Goal: Task Accomplishment & Management: Complete application form

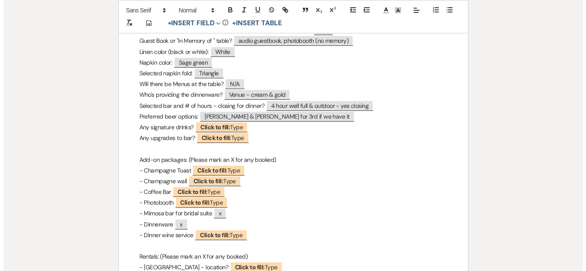
scroll to position [669, 0]
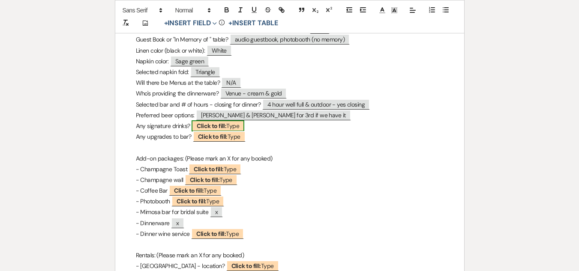
click at [235, 126] on span "Click to fill: Type" at bounding box center [218, 126] width 53 height 11
select select "Type"
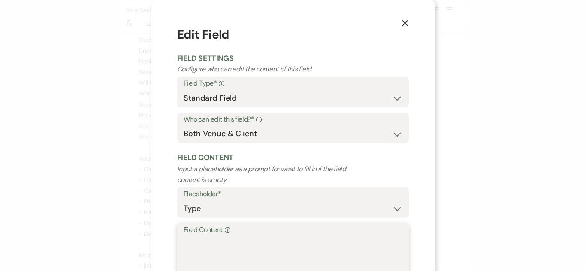
click at [246, 242] on textarea "Field Content Info" at bounding box center [293, 257] width 219 height 43
type textarea "h"
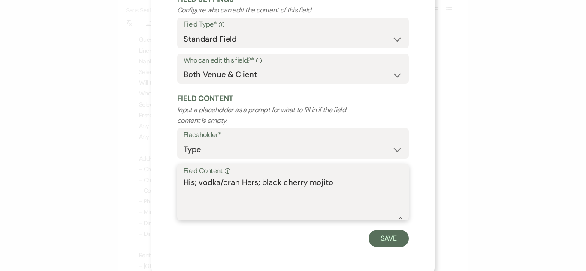
scroll to position [61, 0]
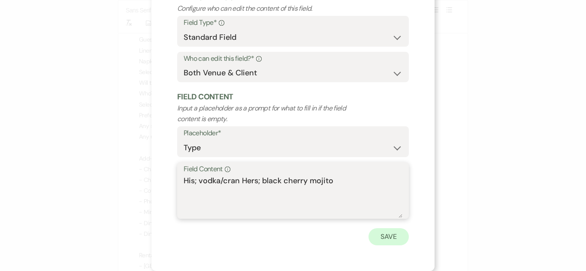
type textarea "His; vodka/cran Hers; black cherry mojito"
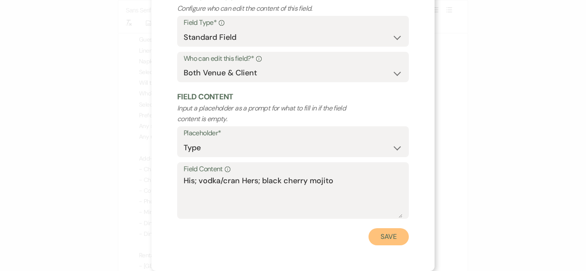
click at [377, 237] on button "Save" at bounding box center [388, 237] width 40 height 17
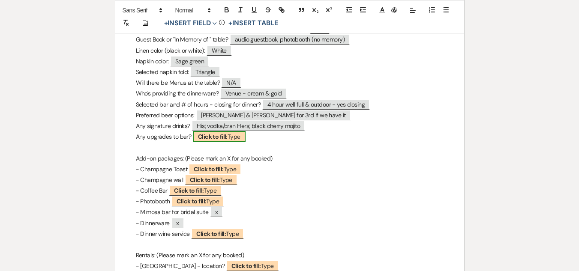
click at [233, 137] on span "Click to fill: Type" at bounding box center [219, 136] width 53 height 11
select select "Type"
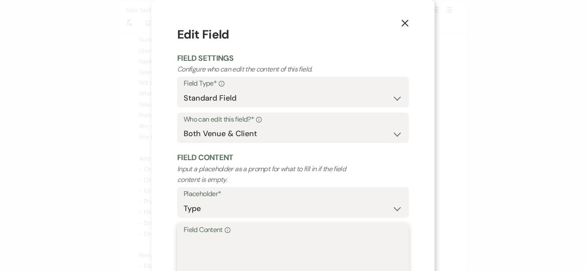
click at [235, 242] on textarea "Field Content Info" at bounding box center [293, 257] width 219 height 43
paste textarea "N/A"
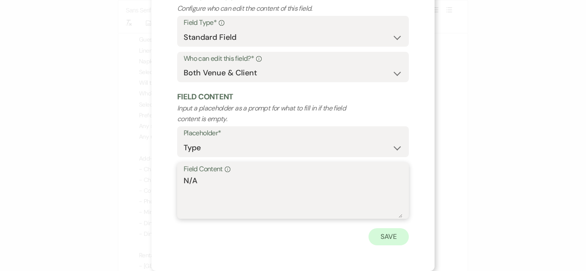
type textarea "N/A"
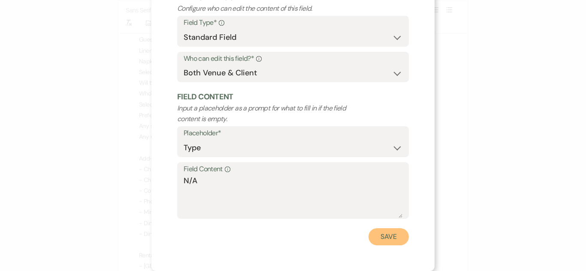
click at [378, 239] on button "Save" at bounding box center [388, 237] width 40 height 17
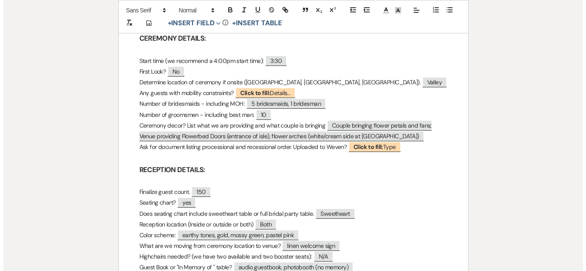
scroll to position [410, 0]
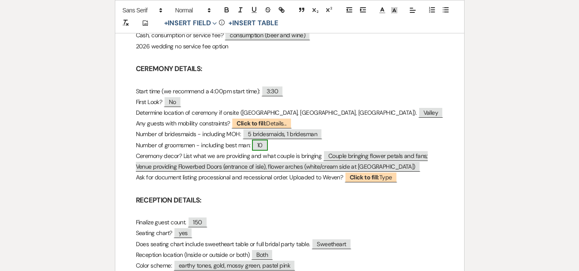
click at [264, 144] on span "10" at bounding box center [260, 145] width 16 height 11
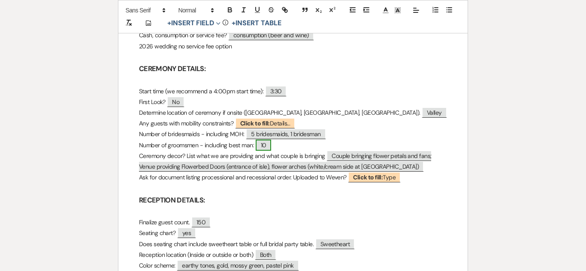
select select "Number"
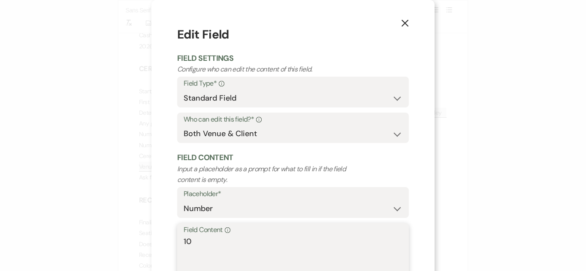
click at [225, 253] on textarea "10" at bounding box center [293, 257] width 219 height 43
type textarea "1"
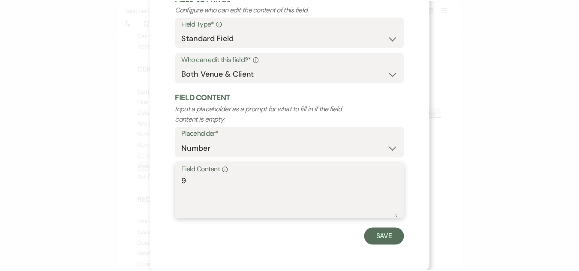
scroll to position [61, 0]
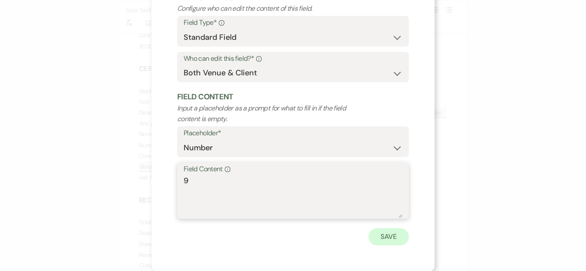
type textarea "9"
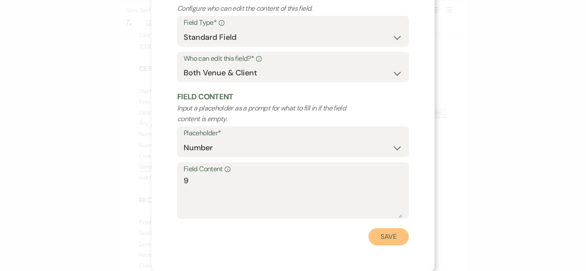
click at [381, 235] on button "Save" at bounding box center [388, 237] width 40 height 17
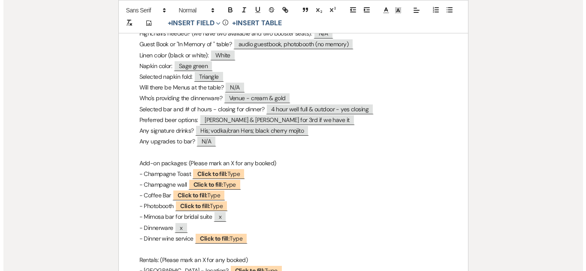
scroll to position [681, 0]
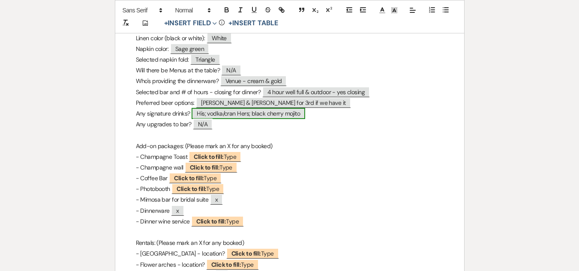
click at [288, 116] on span "His; vodka/cran Hers; black cherry mojito" at bounding box center [249, 113] width 114 height 11
select select "Type"
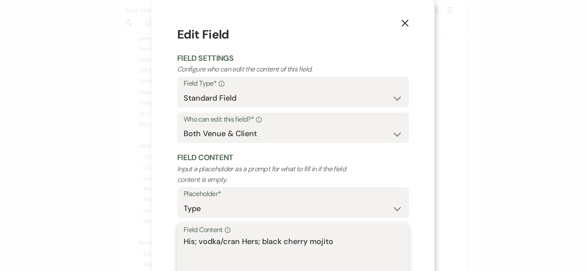
click at [346, 238] on textarea "His; vodka/cran Hers; black cherry mojito" at bounding box center [293, 257] width 219 height 43
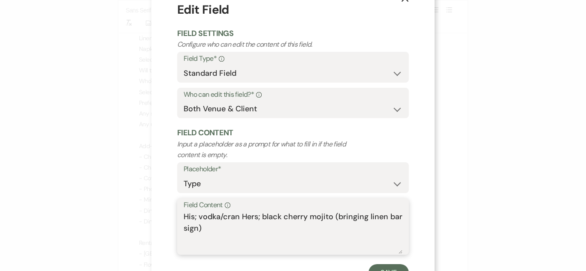
scroll to position [61, 0]
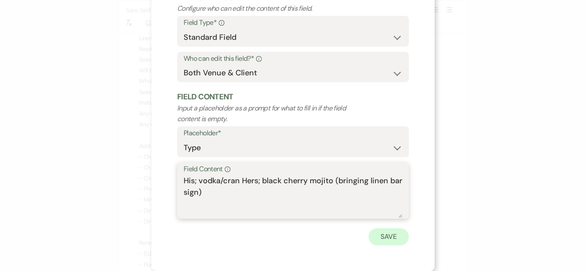
type textarea "His; vodka/cran Hers; black cherry mojito (bringing linen bar sign)"
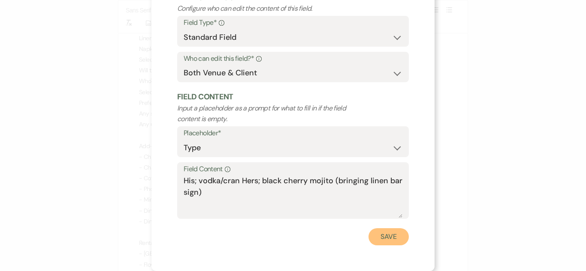
click at [394, 235] on button "Save" at bounding box center [388, 237] width 40 height 17
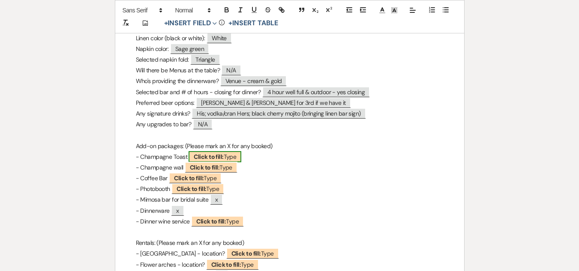
click at [211, 156] on b "Click to fill:" at bounding box center [209, 157] width 30 height 8
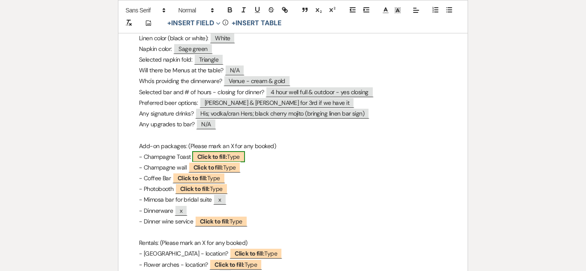
select select "Type"
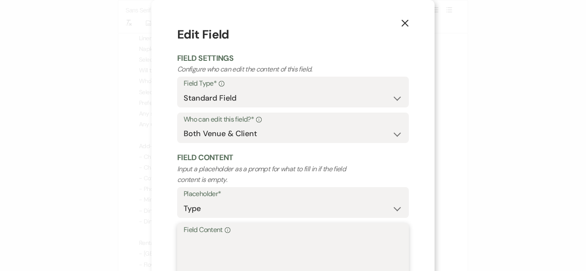
click at [245, 245] on textarea "Field Content Info" at bounding box center [293, 257] width 219 height 43
paste textarea "N/A"
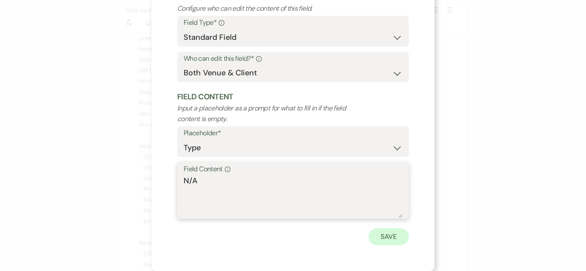
type textarea "N/A"
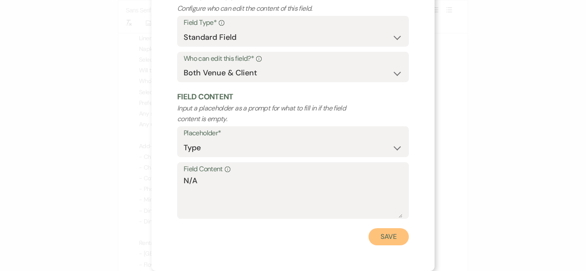
click at [372, 244] on button "Save" at bounding box center [388, 237] width 40 height 17
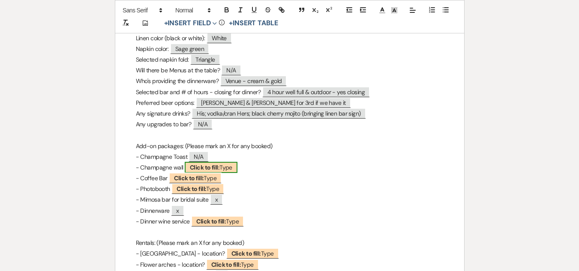
click at [225, 166] on span "Click to fill: Type" at bounding box center [211, 167] width 53 height 11
select select "Type"
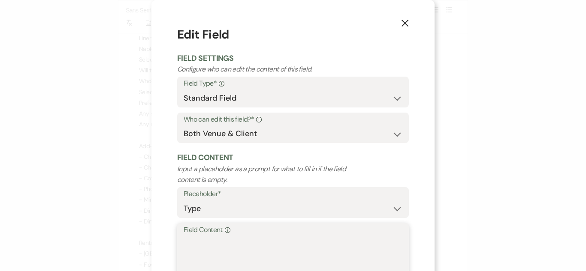
click at [259, 256] on textarea "Field Content Info" at bounding box center [293, 257] width 219 height 43
paste textarea "N/A"
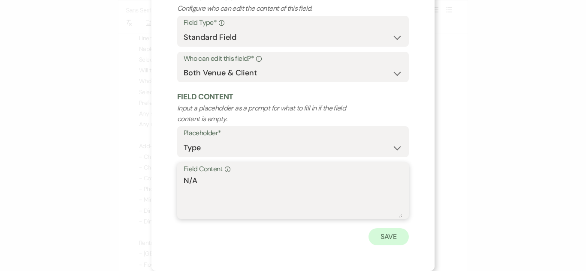
type textarea "N/A"
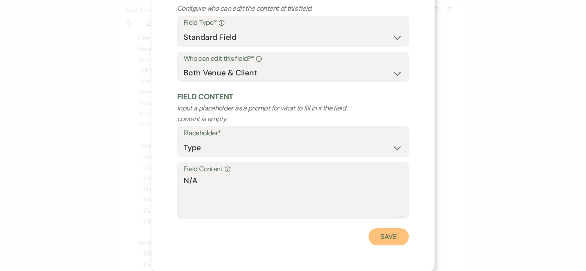
click at [376, 236] on button "Save" at bounding box center [388, 237] width 40 height 17
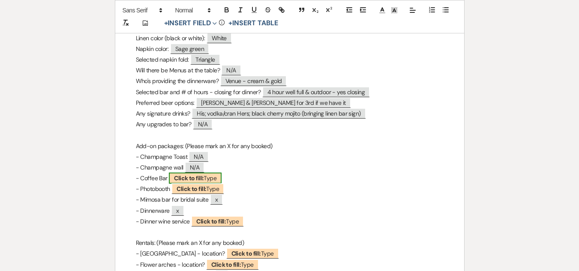
click at [209, 175] on span "Click to fill: Type" at bounding box center [195, 178] width 53 height 11
select select "Type"
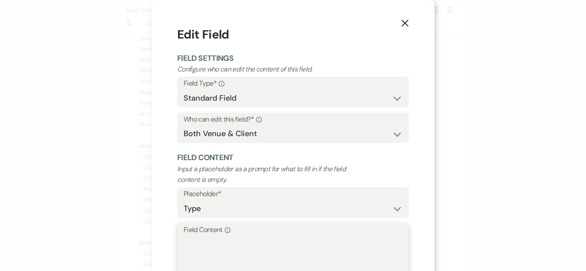
click at [251, 243] on textarea "Field Content Info" at bounding box center [293, 257] width 219 height 43
paste textarea "N/A"
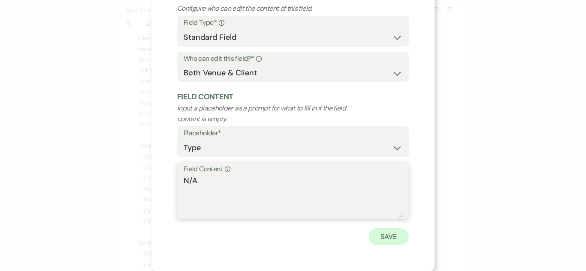
type textarea "N/A"
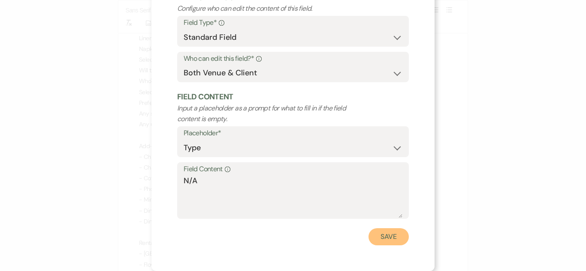
click at [385, 235] on button "Save" at bounding box center [388, 237] width 40 height 17
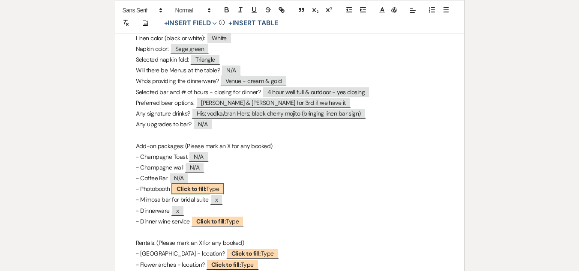
click at [217, 188] on span "Click to fill: Type" at bounding box center [198, 189] width 53 height 11
select select "Type"
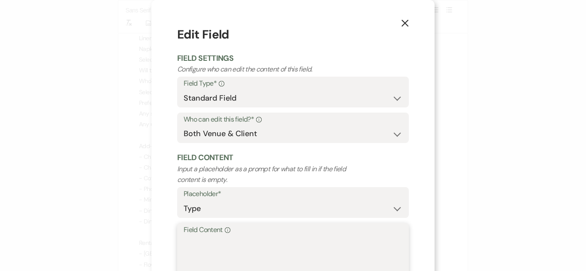
click at [244, 238] on textarea "Field Content Info" at bounding box center [293, 257] width 219 height 43
paste textarea "N/A"
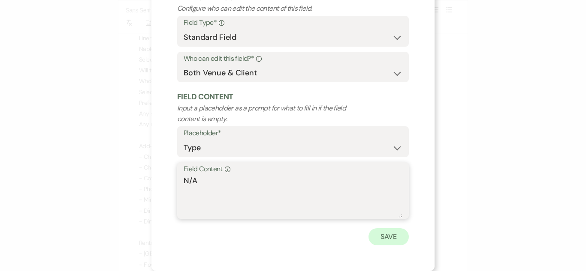
type textarea "N/A"
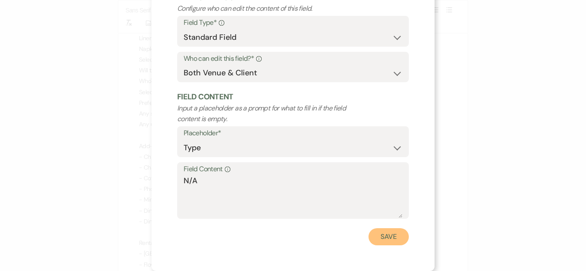
click at [383, 235] on button "Save" at bounding box center [388, 237] width 40 height 17
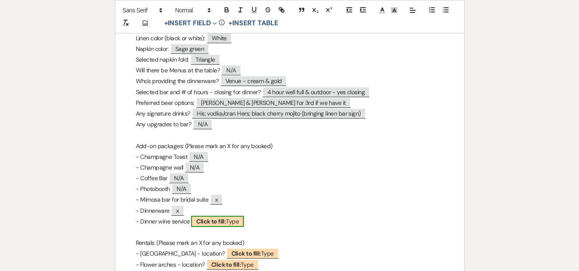
click at [218, 220] on b "Click to fill:" at bounding box center [211, 222] width 30 height 8
select select "Type"
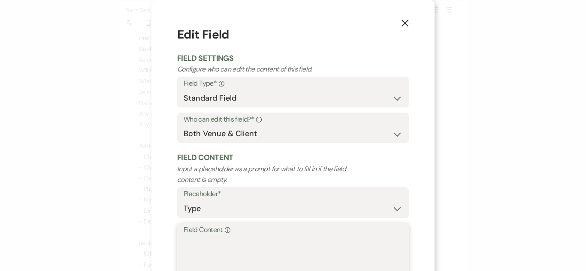
click at [230, 242] on textarea "Field Content Info" at bounding box center [293, 257] width 219 height 43
paste textarea "N/A"
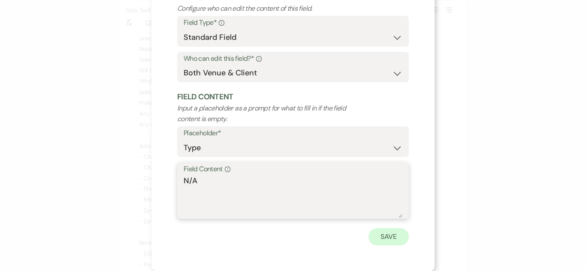
type textarea "N/A"
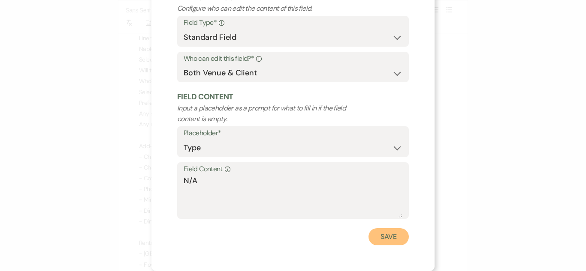
click at [378, 234] on button "Save" at bounding box center [388, 237] width 40 height 17
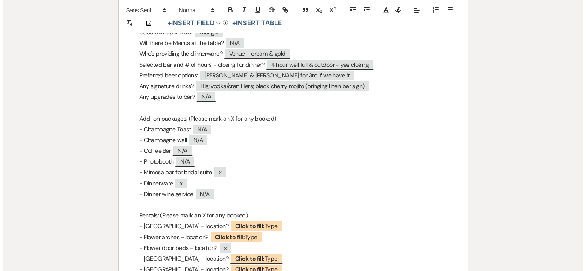
scroll to position [767, 0]
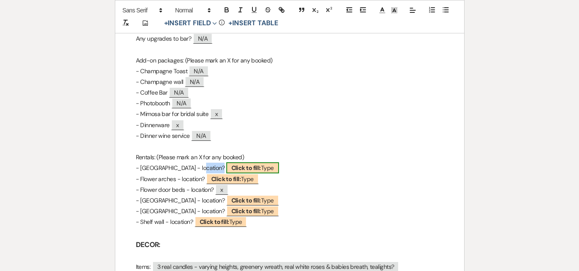
click at [232, 168] on b "Click to fill:" at bounding box center [247, 168] width 30 height 8
select select "Type"
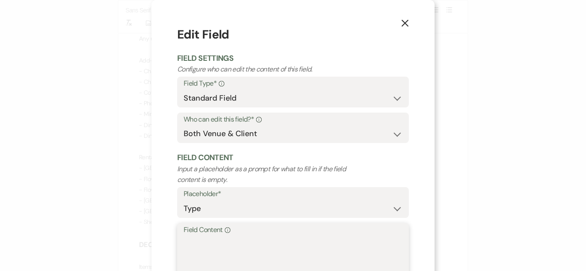
click at [229, 239] on textarea "Field Content Info" at bounding box center [293, 257] width 219 height 43
paste textarea "N/A"
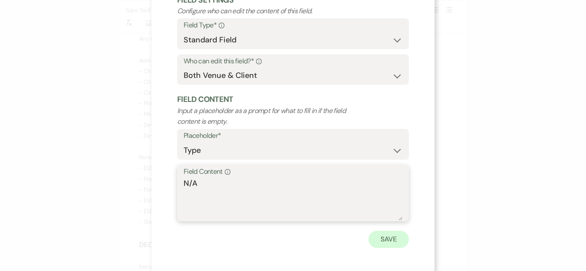
scroll to position [61, 0]
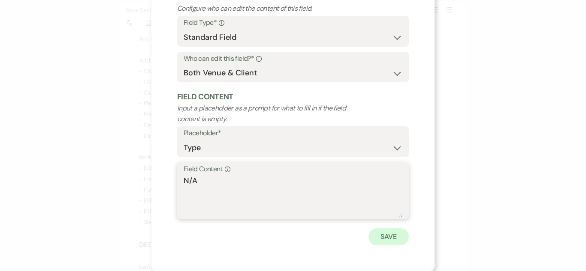
type textarea "N/A"
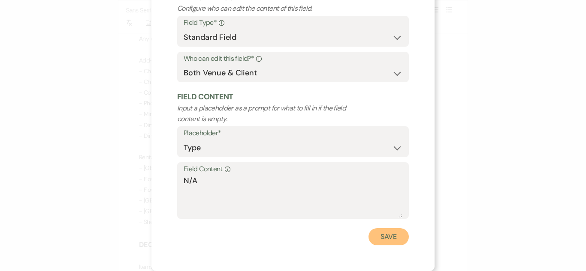
click at [381, 236] on button "Save" at bounding box center [388, 237] width 40 height 17
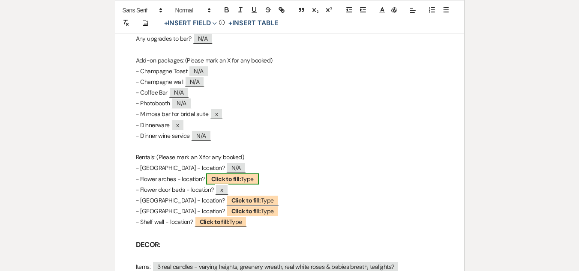
click at [241, 178] on b "Click to fill:" at bounding box center [226, 179] width 30 height 8
select select "Type"
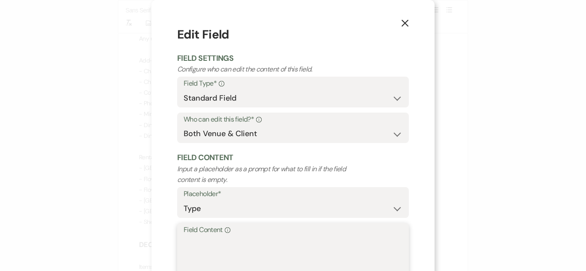
click at [260, 244] on textarea "Field Content Info" at bounding box center [293, 257] width 219 height 43
click at [186, 242] on textarea "x (cream and white)" at bounding box center [293, 257] width 219 height 43
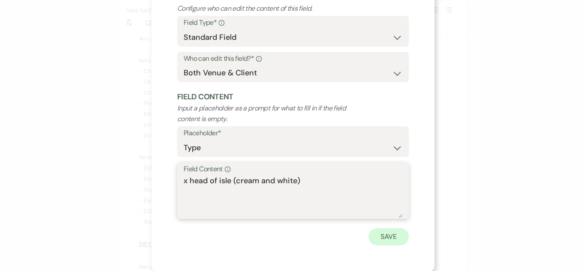
type textarea "x head of isle (cream and white)"
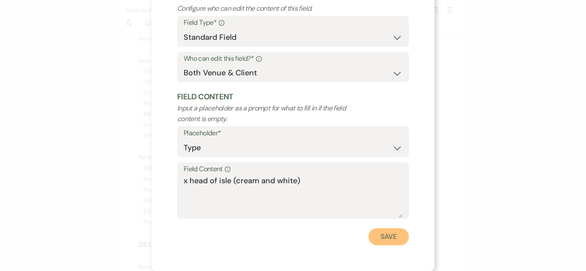
click at [389, 231] on button "Save" at bounding box center [388, 237] width 40 height 17
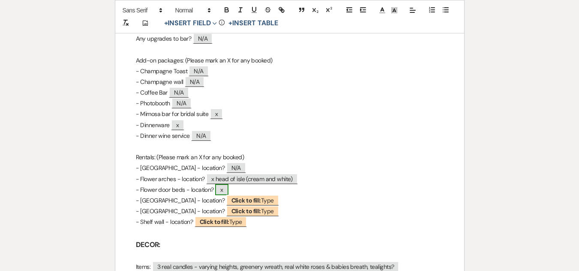
click at [226, 188] on span "x" at bounding box center [221, 189] width 13 height 11
select select "Type"
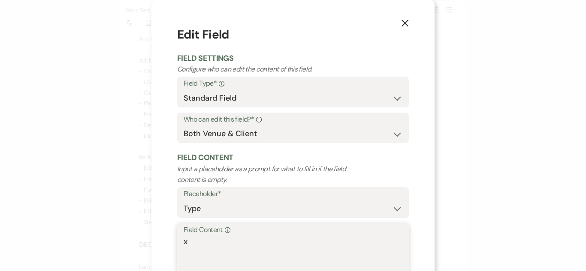
click at [254, 241] on textarea "x" at bounding box center [293, 257] width 219 height 43
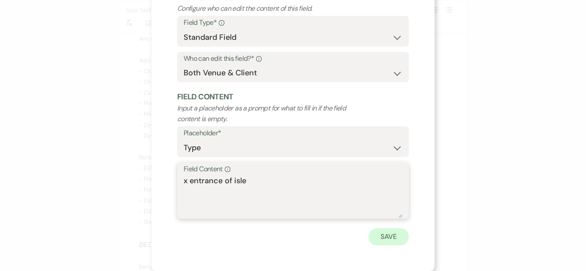
type textarea "x entrance of isle"
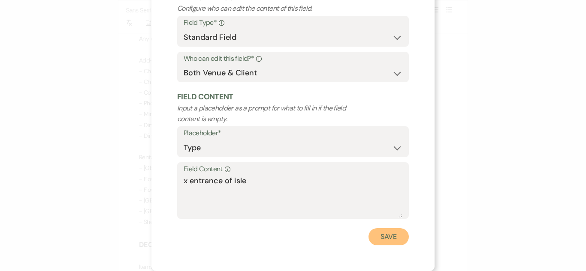
click at [380, 232] on button "Save" at bounding box center [388, 237] width 40 height 17
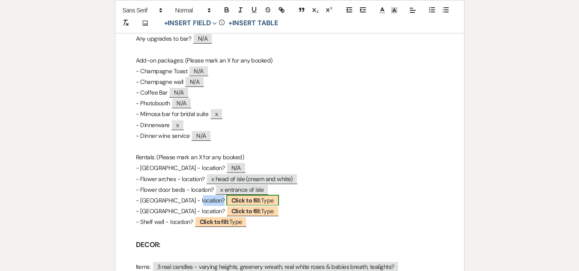
click at [229, 202] on span "Click to fill: Type" at bounding box center [252, 200] width 53 height 11
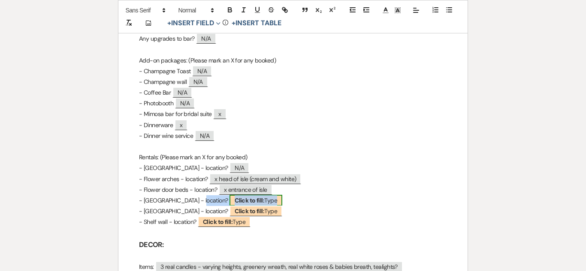
select select "Type"
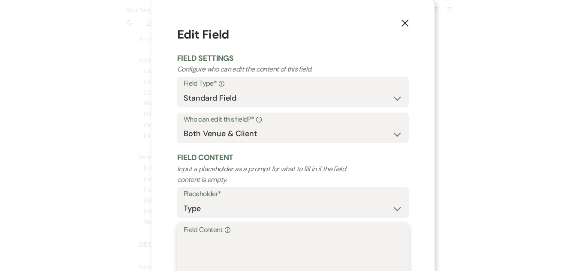
click at [249, 245] on textarea "Field Content Info" at bounding box center [293, 257] width 219 height 43
paste textarea "N/A"
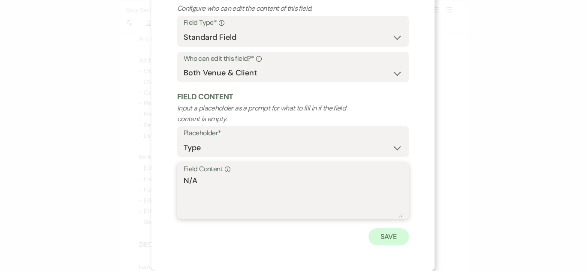
type textarea "N/A"
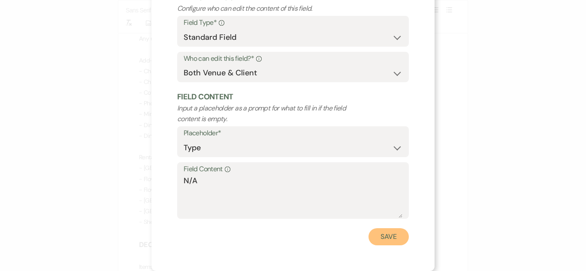
drag, startPoint x: 373, startPoint y: 239, endPoint x: 369, endPoint y: 238, distance: 4.4
click at [373, 239] on button "Save" at bounding box center [388, 237] width 40 height 17
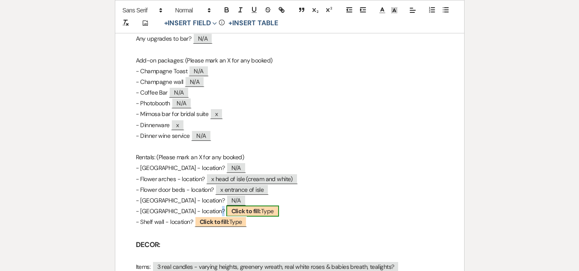
click at [254, 209] on span "Click to fill: Type" at bounding box center [252, 211] width 53 height 11
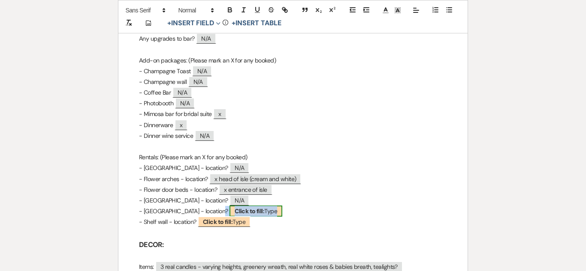
select select "Type"
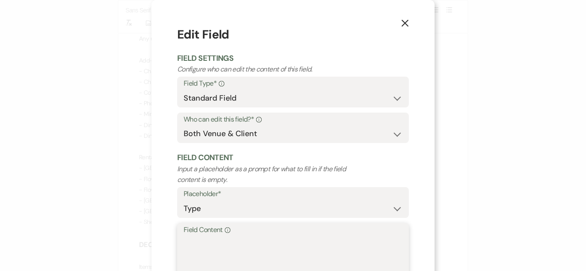
click at [267, 244] on textarea "Field Content Info" at bounding box center [293, 257] width 219 height 43
paste textarea "N/A"
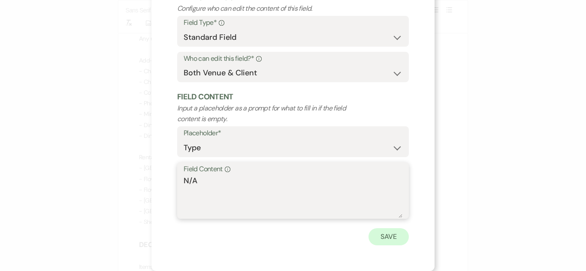
type textarea "N/A"
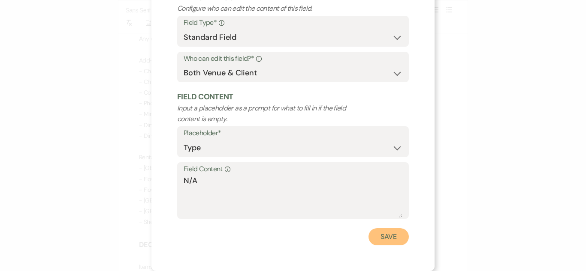
click at [385, 241] on button "Save" at bounding box center [388, 237] width 40 height 17
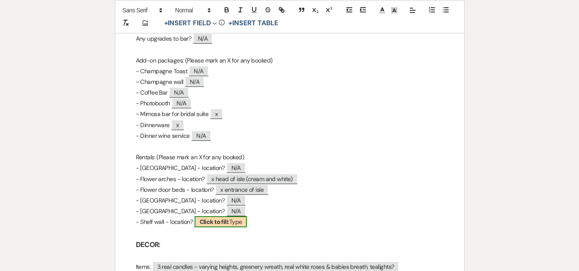
click at [233, 224] on span "Click to fill: Type" at bounding box center [221, 222] width 53 height 11
select select "Type"
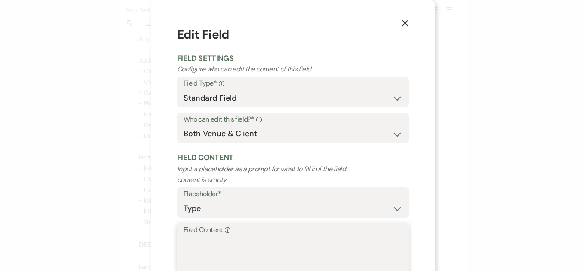
click at [244, 248] on textarea "Field Content Info" at bounding box center [293, 257] width 219 height 43
paste textarea "N/A"
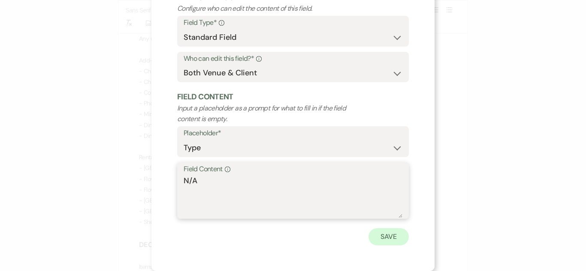
type textarea "N/A"
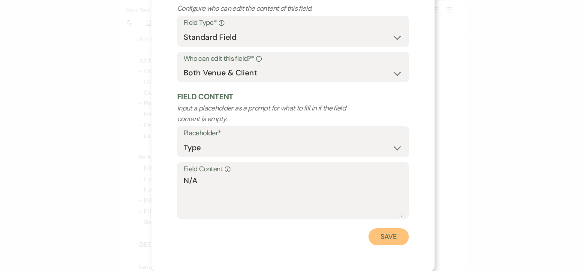
click at [380, 238] on button "Save" at bounding box center [388, 237] width 40 height 17
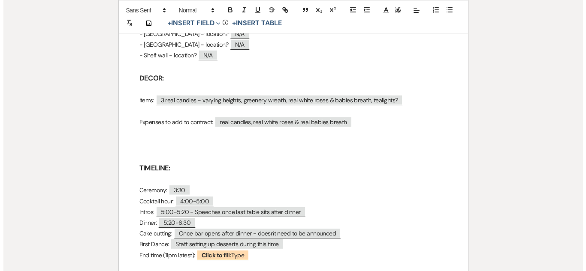
scroll to position [939, 0]
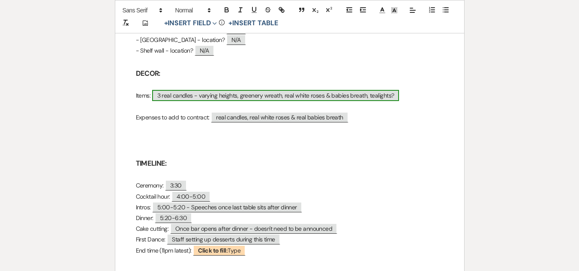
click at [304, 94] on span "3 real candles - varying heights, greenery wreath, real white roses & babies br…" at bounding box center [275, 95] width 247 height 11
select select "Type"
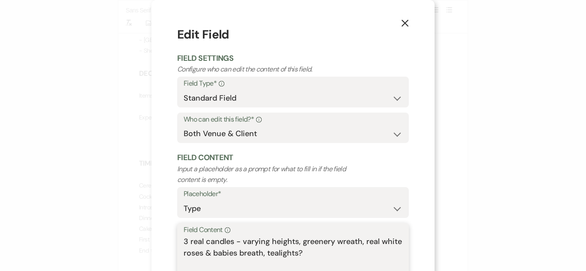
click at [375, 241] on textarea "3 real candles - varying heights, greenery wreath, real white roses & babies br…" at bounding box center [293, 257] width 219 height 43
click at [318, 254] on textarea "3 real candles - varying heights, greenery wreath, fake white roses & babies br…" at bounding box center [293, 257] width 219 height 43
click at [260, 255] on textarea "3 real candles - varying heights, greenery wreath, fake white roses & babies br…" at bounding box center [293, 257] width 219 height 43
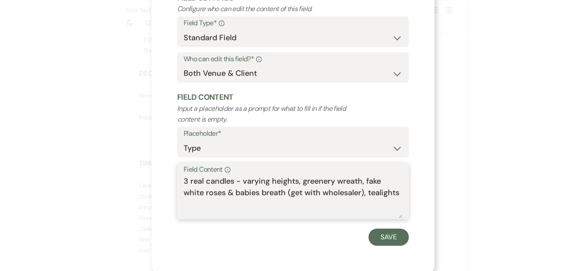
scroll to position [61, 0]
type textarea "3 real candles - varying heights, greenery wreath, fake white roses & babies br…"
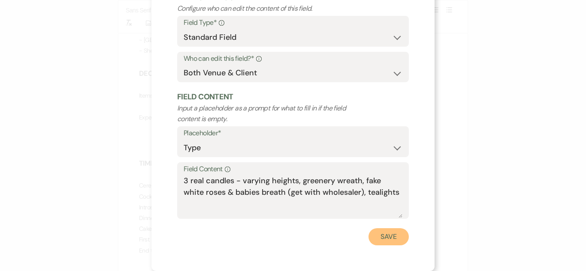
click at [395, 233] on button "Save" at bounding box center [388, 237] width 40 height 17
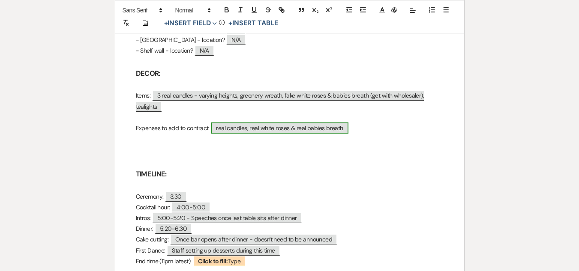
click at [272, 129] on span "real candles, real white roses & real babies breath" at bounding box center [279, 128] width 137 height 11
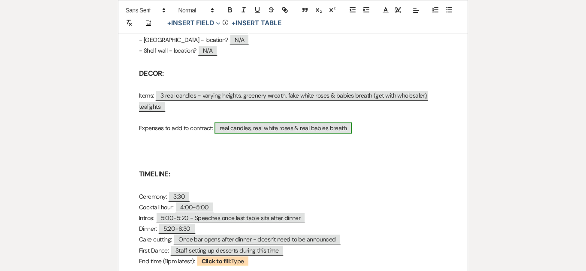
select select "Type"
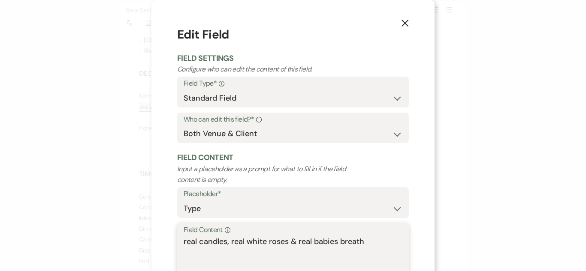
drag, startPoint x: 286, startPoint y: 241, endPoint x: 225, endPoint y: 244, distance: 61.8
click at [225, 244] on textarea "real candles, real white roses & real babies breath" at bounding box center [293, 257] width 219 height 43
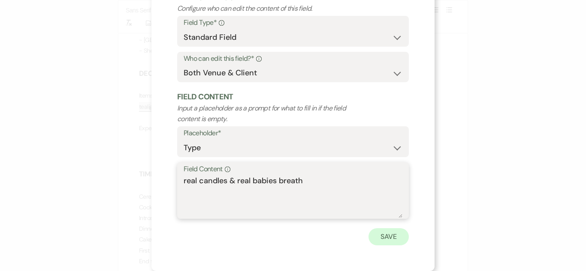
type textarea "real candles & real babies breath"
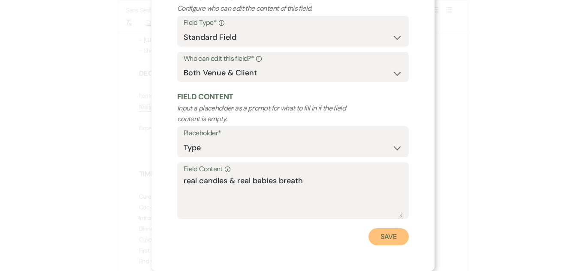
click at [376, 237] on button "Save" at bounding box center [388, 237] width 40 height 17
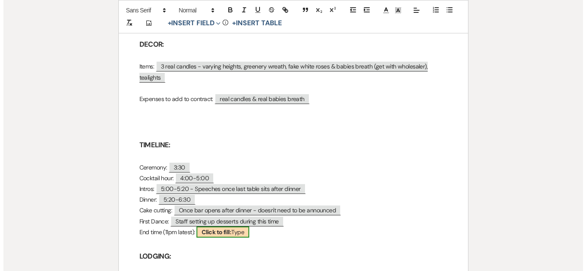
scroll to position [1025, 0]
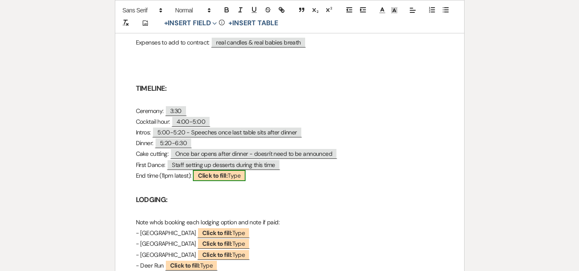
click at [223, 172] on b "Click to fill:" at bounding box center [213, 176] width 30 height 8
select select "Type"
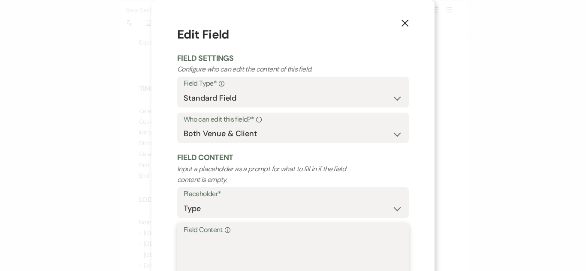
click at [248, 253] on textarea "Field Content Info" at bounding box center [293, 257] width 219 height 43
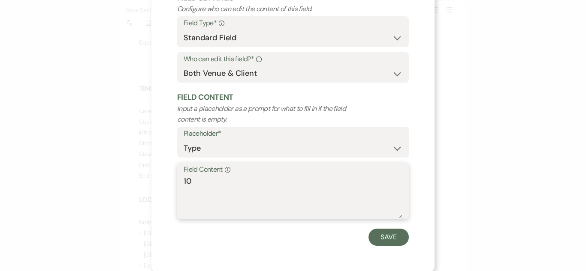
scroll to position [61, 0]
type textarea "10"
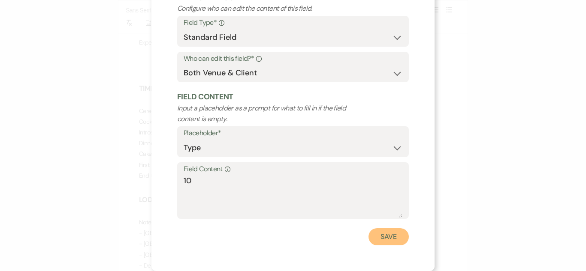
click at [387, 238] on button "Save" at bounding box center [388, 237] width 40 height 17
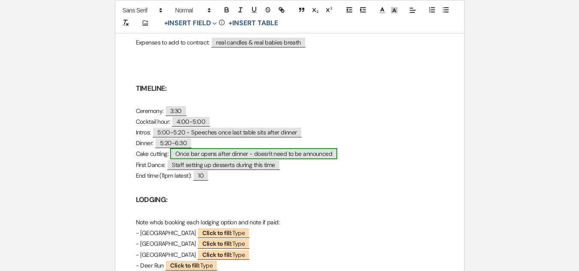
click at [187, 154] on span "Once bar opens after dinner - doesn't need to be announced" at bounding box center [254, 153] width 168 height 11
select select "Type"
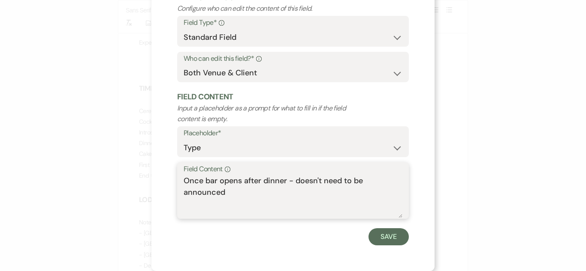
click at [259, 196] on textarea "Once bar opens after dinner - doesn't need to be announced" at bounding box center [293, 196] width 219 height 43
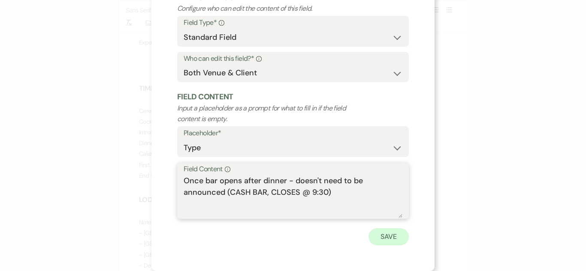
type textarea "Once bar opens after dinner - doesn't need to be announced (CASH BAR, CLOSES @ …"
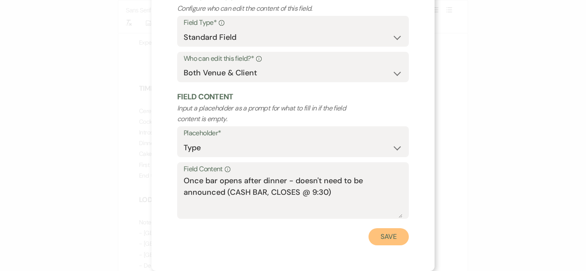
click at [383, 236] on button "Save" at bounding box center [388, 237] width 40 height 17
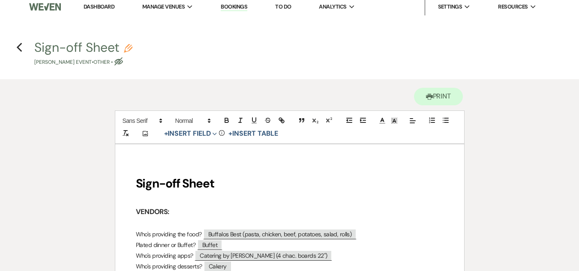
scroll to position [0, 0]
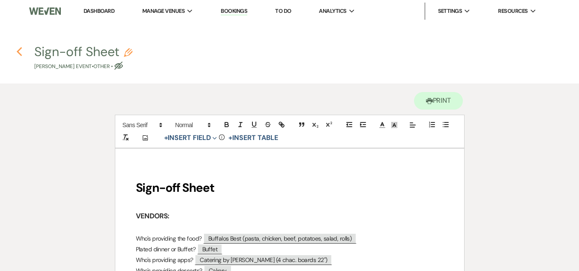
drag, startPoint x: 15, startPoint y: 54, endPoint x: 21, endPoint y: 54, distance: 6.5
click at [15, 54] on h4 "Previous Sign-off Sheet Pencil [PERSON_NAME] Event • Other • Eye Blocked" at bounding box center [289, 57] width 579 height 28
click at [21, 54] on icon "Previous" at bounding box center [19, 52] width 6 height 10
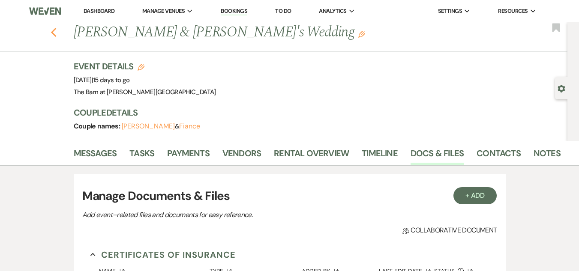
click at [57, 33] on icon "Previous" at bounding box center [54, 32] width 6 height 10
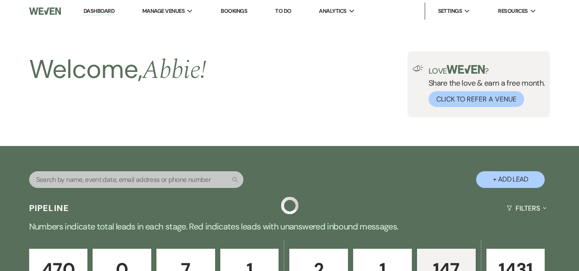
scroll to position [519, 0]
